Goal: Transaction & Acquisition: Purchase product/service

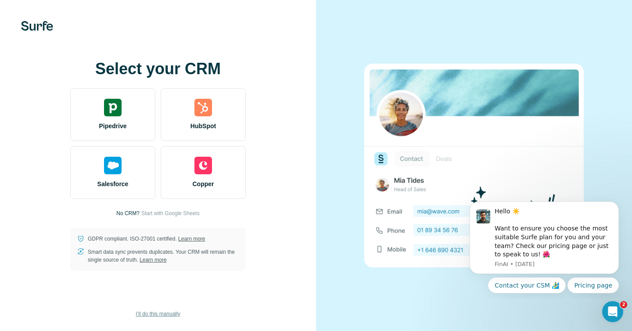
click at [178, 313] on span "I’ll do this manually" at bounding box center [158, 314] width 44 height 8
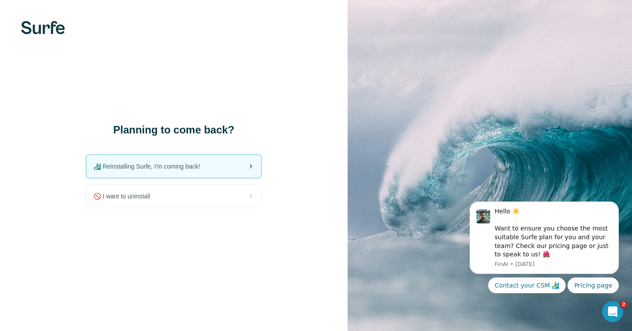
click at [214, 168] on div "🏄🏻‍♂️ Reinstalling Surfe, I'm coming back!" at bounding box center [173, 166] width 175 height 23
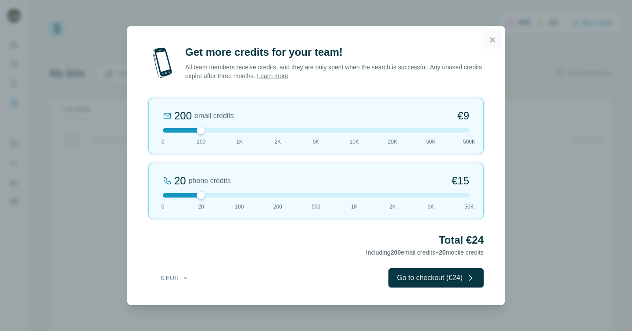
click at [496, 37] on icon "button" at bounding box center [492, 40] width 9 height 9
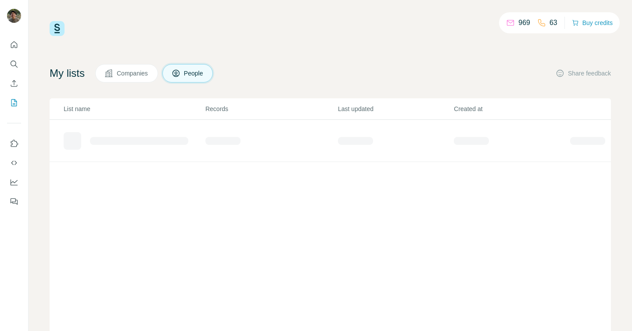
click at [549, 21] on p "63" at bounding box center [553, 23] width 8 height 11
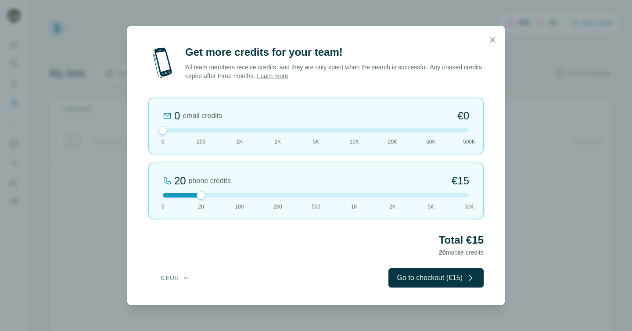
drag, startPoint x: 205, startPoint y: 132, endPoint x: 159, endPoint y: 131, distance: 46.1
click at [159, 131] on div at bounding box center [162, 130] width 9 height 9
drag, startPoint x: 202, startPoint y: 193, endPoint x: 250, endPoint y: 193, distance: 47.8
click at [250, 193] on div at bounding box center [316, 195] width 306 height 4
click at [492, 40] on icon "button" at bounding box center [492, 39] width 5 height 5
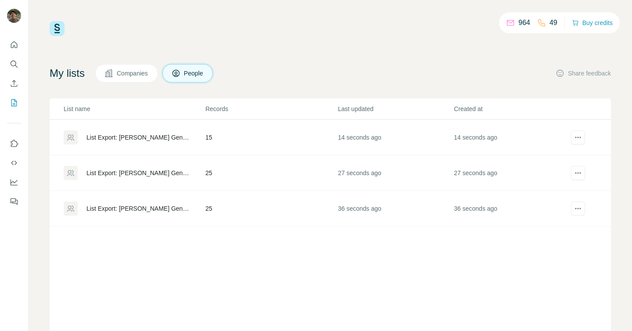
click at [385, 42] on div "964 49 Buy credits My lists Companies People Share feedback List name Records L…" at bounding box center [330, 178] width 561 height 314
click at [540, 19] on icon at bounding box center [541, 22] width 9 height 9
click at [549, 21] on p "49" at bounding box center [553, 23] width 8 height 11
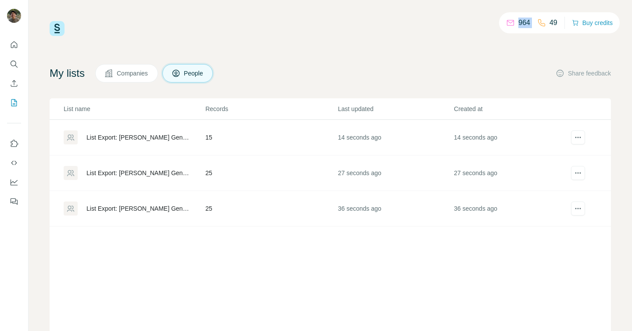
click at [549, 21] on p "49" at bounding box center [553, 23] width 8 height 11
click at [497, 43] on div "964 49 Buy credits My lists Companies People Share feedback List name Records L…" at bounding box center [330, 178] width 561 height 314
